Goal: Communication & Community: Answer question/provide support

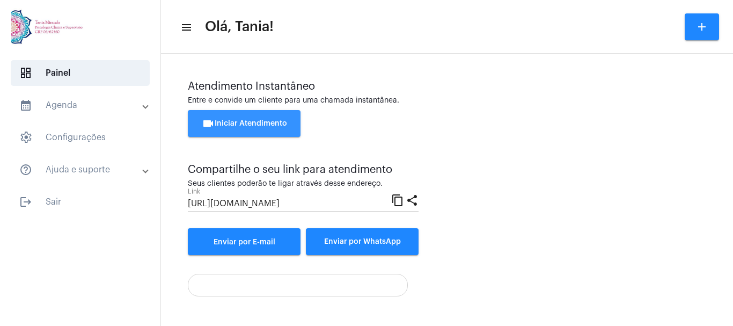
click at [246, 123] on span "videocam Iniciar Atendimento" at bounding box center [244, 124] width 85 height 8
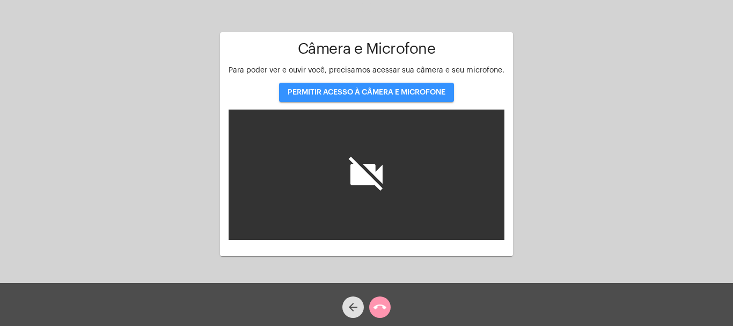
click at [350, 90] on span "PERMITIR ACESSO À CÂMERA E MICROFONE" at bounding box center [367, 93] width 158 height 8
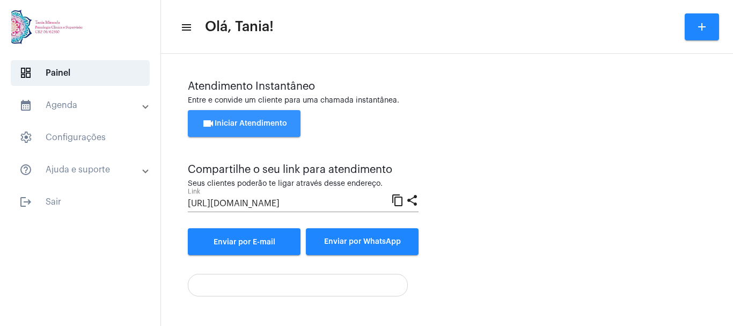
click at [256, 120] on span "videocam Iniciar Atendimento" at bounding box center [244, 124] width 85 height 8
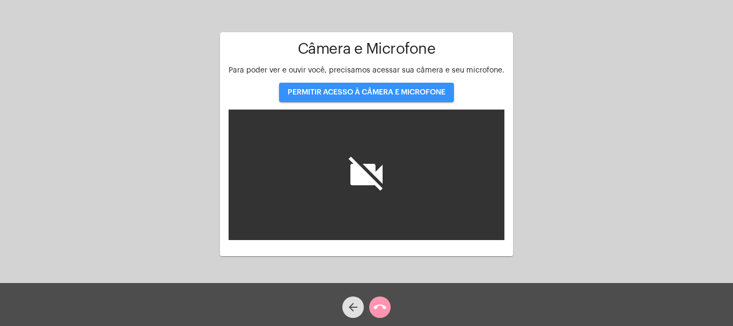
click at [356, 91] on span "PERMITIR ACESSO À CÂMERA E MICROFONE" at bounding box center [367, 93] width 158 height 8
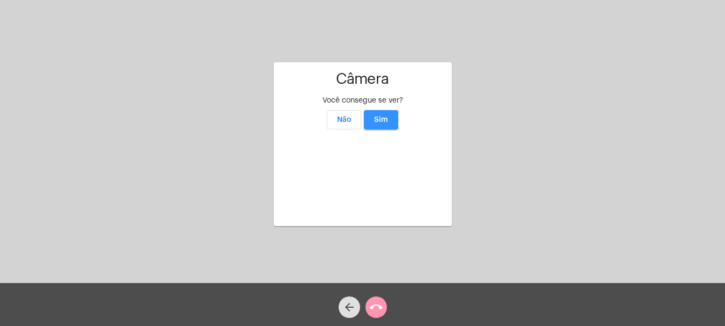
click at [383, 110] on button "Sim" at bounding box center [381, 119] width 34 height 19
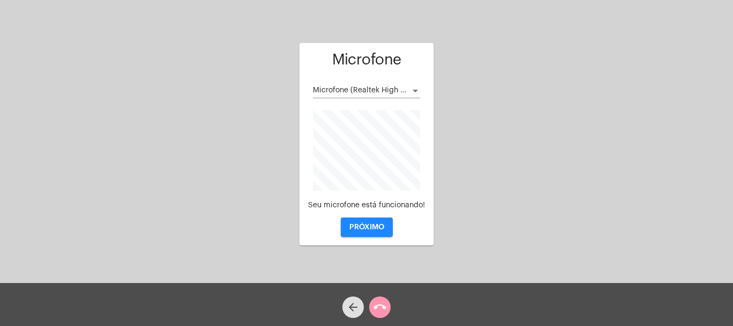
click at [415, 89] on div at bounding box center [416, 90] width 10 height 9
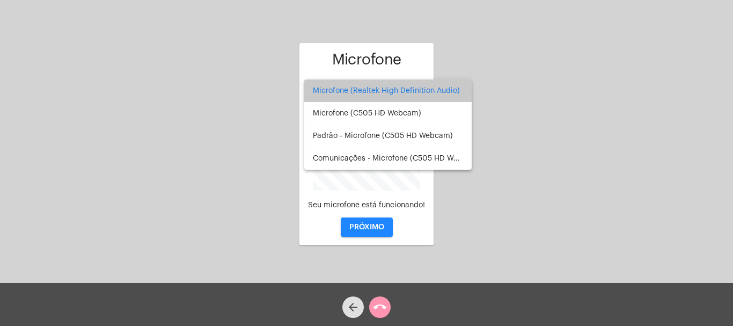
click at [389, 89] on span "Microfone (Realtek High Definition Audio)" at bounding box center [388, 90] width 150 height 23
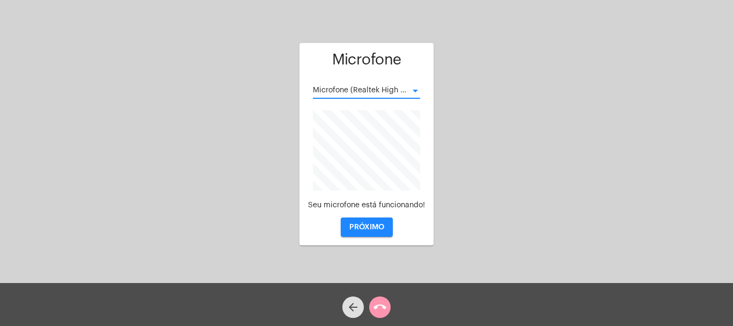
click at [369, 228] on span "PRÓXIMO" at bounding box center [366, 227] width 35 height 8
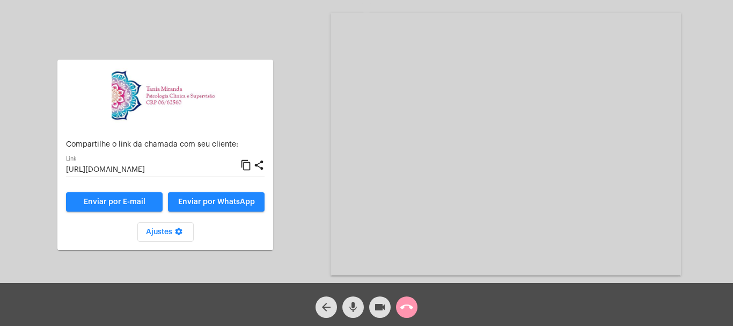
click at [409, 305] on mat-icon "call_end" at bounding box center [406, 306] width 13 height 13
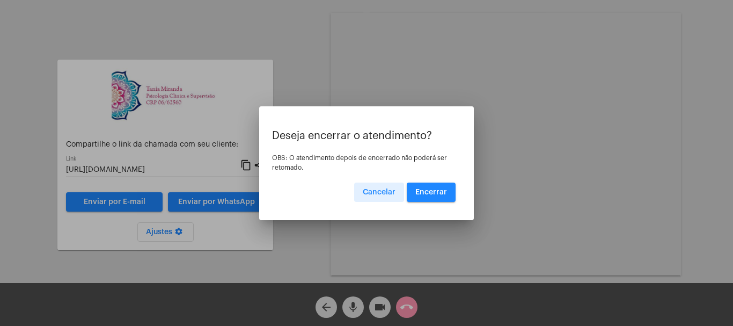
click at [431, 192] on span "Encerrar" at bounding box center [431, 192] width 32 height 8
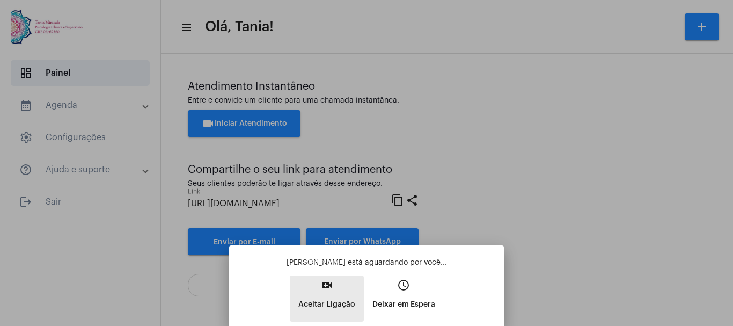
click at [328, 291] on mat-icon "video_call" at bounding box center [326, 284] width 13 height 13
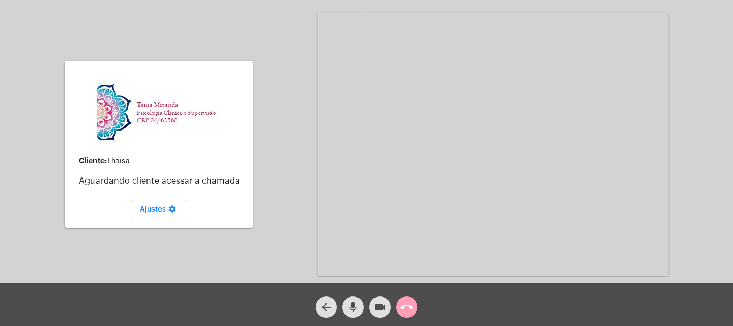
click at [405, 306] on mat-icon "call_end" at bounding box center [406, 306] width 13 height 13
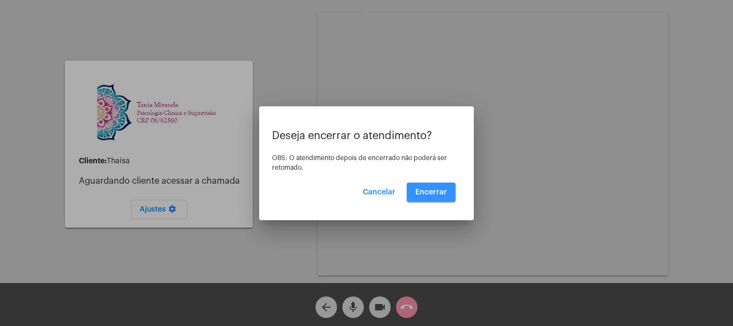
click at [437, 183] on button "Encerrar" at bounding box center [431, 191] width 49 height 19
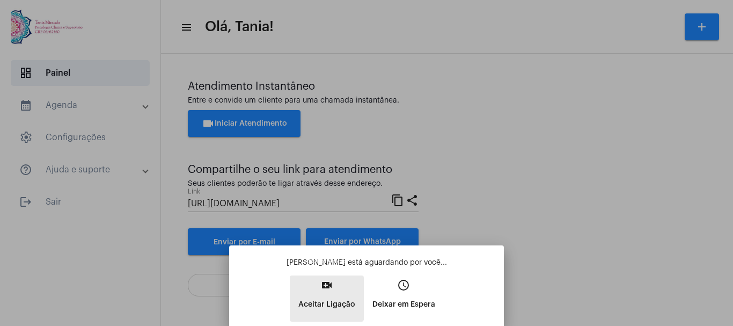
click at [326, 287] on mat-icon "video_call" at bounding box center [326, 284] width 13 height 13
